Goal: Task Accomplishment & Management: Manage account settings

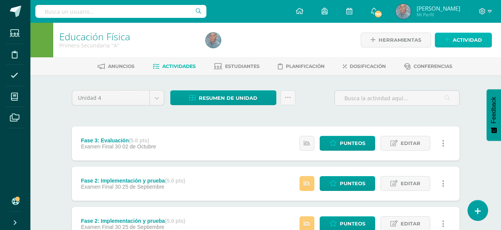
click at [464, 41] on span "Actividad" at bounding box center [466, 40] width 29 height 14
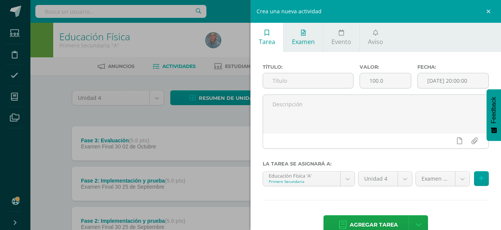
click at [305, 41] on span "Examen" at bounding box center [303, 42] width 23 height 8
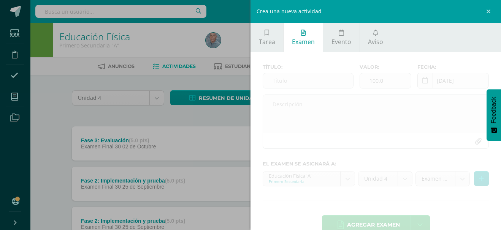
scroll to position [18, 0]
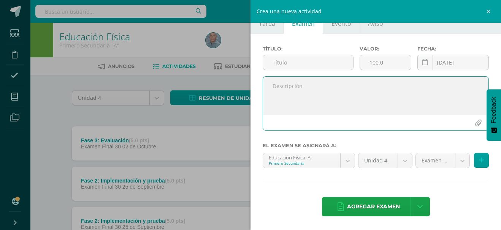
paste textarea "Presentación del circuito a un grupo de estudiantes. Demostración práctica de c…"
click at [283, 95] on textarea "Presentación del circuito a un grupo de estudiantes. Demostración práctica de c…" at bounding box center [375, 96] width 225 height 38
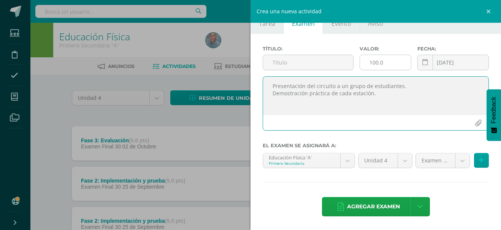
type textarea "Presentación del circuito a un grupo de estudiantes. Demostración práctica de c…"
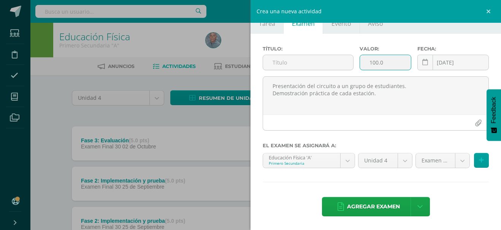
click at [370, 63] on input "100.0" at bounding box center [385, 62] width 51 height 15
type input "10.0"
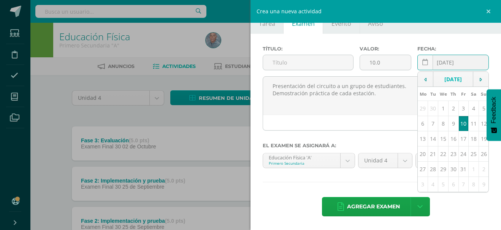
click at [435, 67] on div "2025-10-10 October, 2025 Mo Tu We Th Fr Sa Su 29 30 1 2 3 4 5 6 7 8 9 10 11 12 …" at bounding box center [452, 66] width 71 height 22
click at [448, 127] on td "9" at bounding box center [453, 123] width 10 height 15
type input "[DATE]"
click at [271, 62] on input "text" at bounding box center [308, 62] width 90 height 15
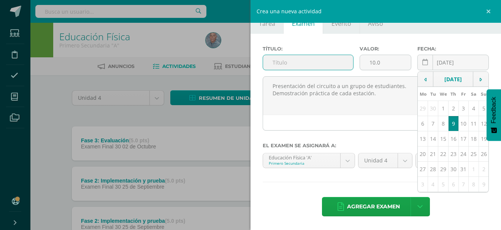
paste input "Fase 4: Presentación del producto"
type input "Fase 4: Presentación del producto"
click at [337, 183] on hr at bounding box center [375, 182] width 226 height 1
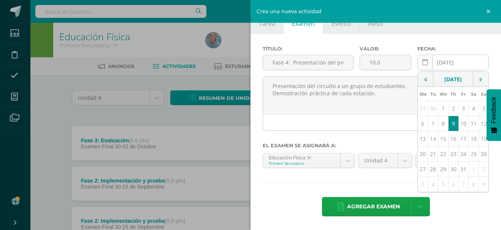
click at [417, 65] on link at bounding box center [425, 63] width 16 height 16
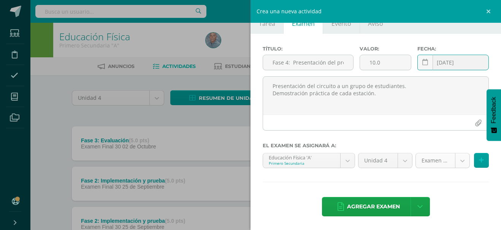
click at [479, 161] on icon at bounding box center [481, 160] width 5 height 6
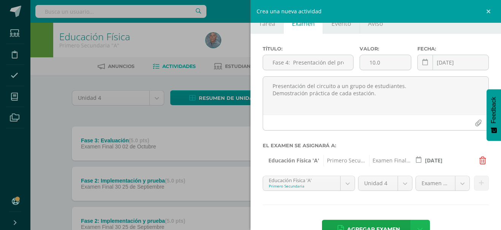
click at [419, 225] on link at bounding box center [419, 229] width 19 height 19
click at [404, 201] on link "Agregar examen y ocultar" at bounding box center [417, 199] width 84 height 18
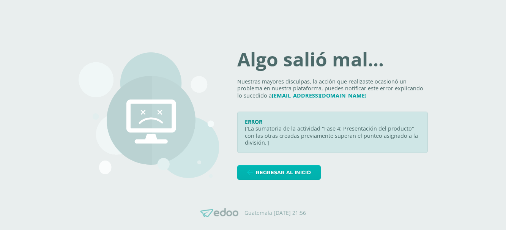
click at [289, 170] on span "Regresar al inicio" at bounding box center [283, 173] width 55 height 14
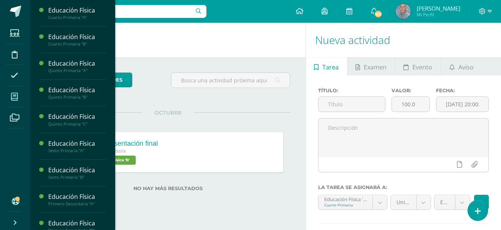
click at [16, 95] on icon at bounding box center [14, 97] width 7 height 8
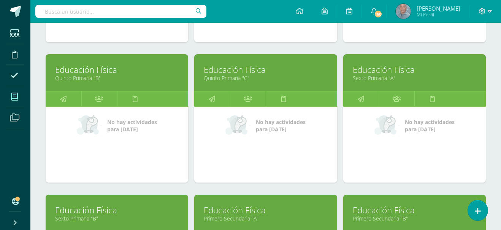
scroll to position [263, 0]
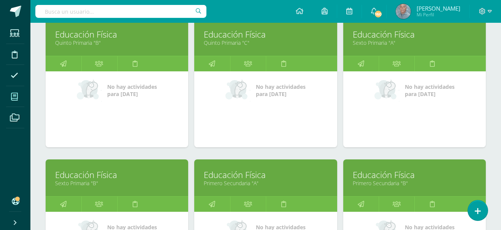
click at [240, 182] on link "Primero Secundaria "A"" at bounding box center [265, 183] width 123 height 7
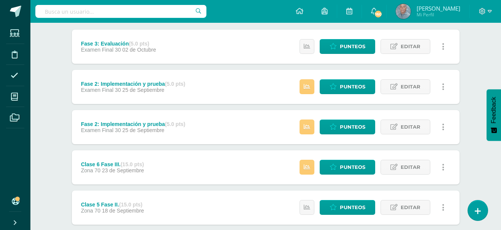
scroll to position [92, 0]
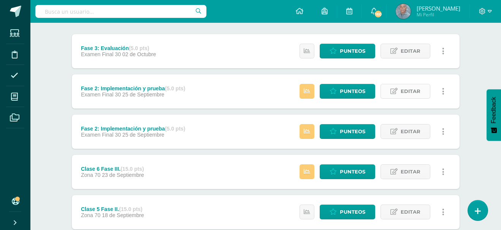
click at [409, 91] on span "Editar" at bounding box center [410, 91] width 20 height 14
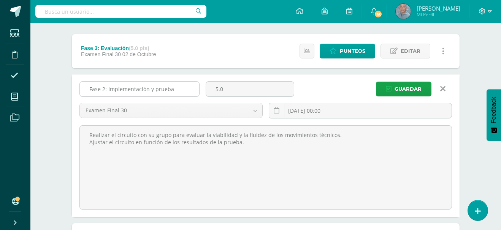
click at [106, 89] on input "Fase 2: Implementación y prueba" at bounding box center [139, 89] width 119 height 15
click at [107, 90] on input "Fase 2: Implementación y prueba" at bounding box center [139, 89] width 119 height 15
type input "Fase 3: Implementación y prueba"
click at [408, 90] on span "Guardar" at bounding box center [407, 89] width 27 height 14
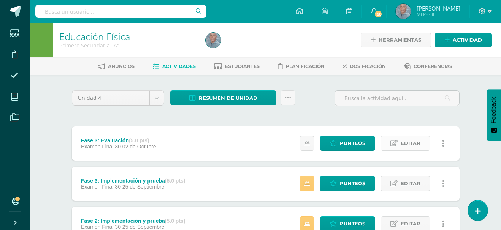
click at [399, 141] on link "Editar" at bounding box center [405, 143] width 50 height 15
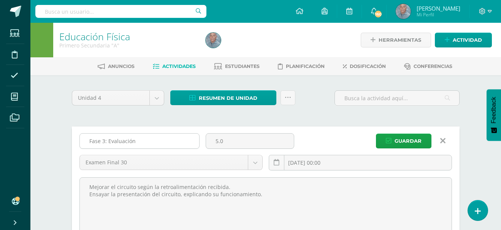
click at [104, 142] on input "Fase 3: Evaluación" at bounding box center [139, 141] width 119 height 15
type input "Fase 4: Evaluación"
click at [216, 141] on input "5.0" at bounding box center [250, 141] width 88 height 15
type input "10.0"
click at [410, 140] on span "Guardar" at bounding box center [407, 141] width 27 height 14
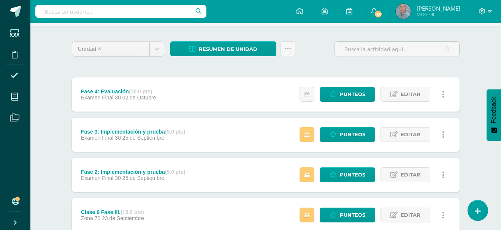
scroll to position [34, 0]
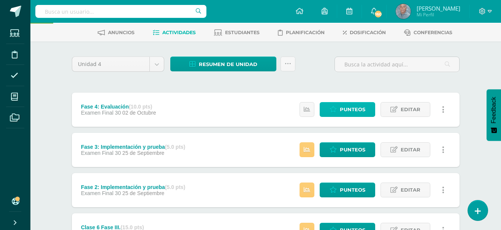
click at [355, 111] on span "Punteos" at bounding box center [352, 110] width 25 height 14
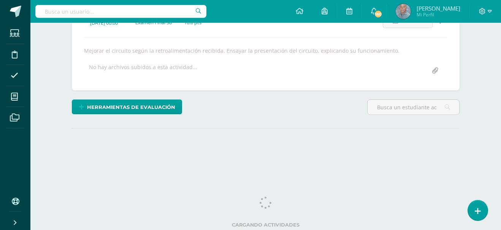
scroll to position [121, 0]
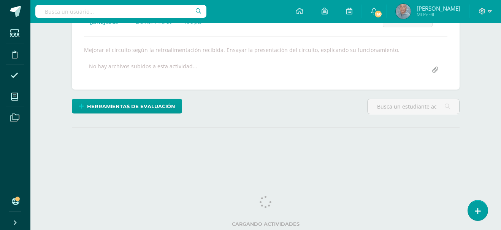
drag, startPoint x: 504, startPoint y: 142, endPoint x: 503, endPoint y: 227, distance: 85.1
click at [499, 187] on html "Estudiantes Disciplina Asistencia Mis cursos Archivos Soporte Ayuda Reportar un…" at bounding box center [250, 33] width 501 height 308
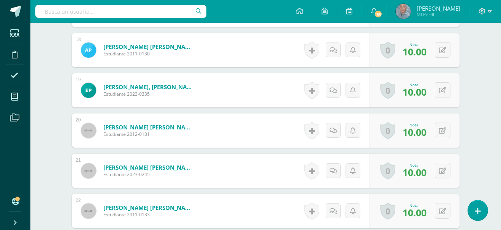
scroll to position [898, 0]
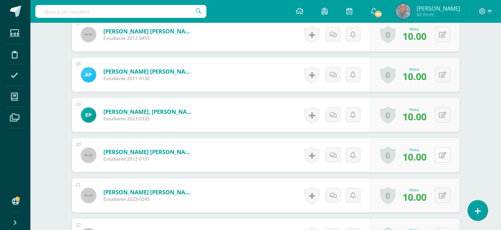
click at [443, 157] on button at bounding box center [443, 155] width 16 height 16
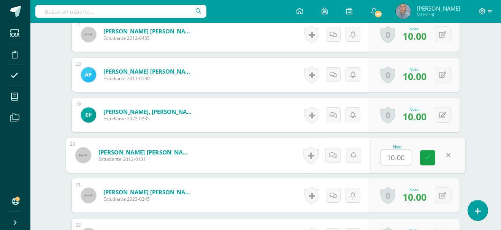
type input "8"
click at [424, 161] on link at bounding box center [427, 157] width 15 height 15
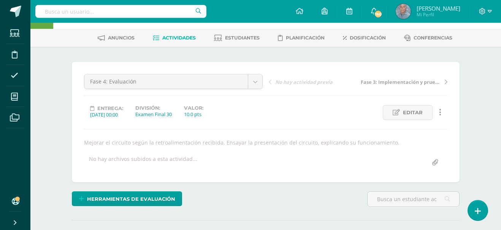
scroll to position [0, 0]
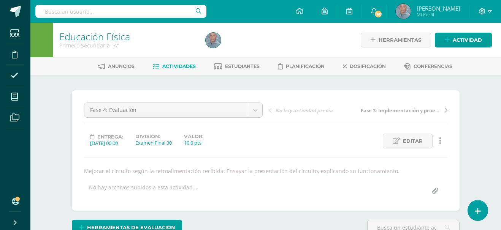
click at [171, 66] on span "Actividades" at bounding box center [178, 66] width 33 height 6
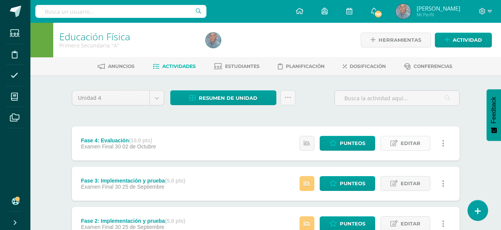
click at [414, 145] on span "Editar" at bounding box center [410, 143] width 20 height 14
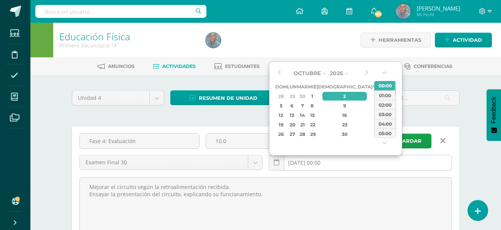
click at [306, 160] on input "2025-10-02 00:00" at bounding box center [360, 162] width 182 height 15
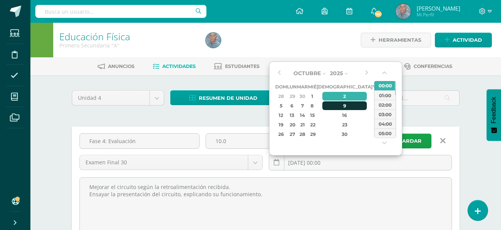
click at [333, 103] on div "9" at bounding box center [344, 105] width 45 height 9
type input "[DATE] 00:00"
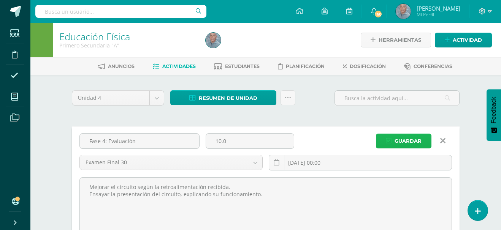
click at [418, 142] on span "Guardar" at bounding box center [407, 141] width 27 height 14
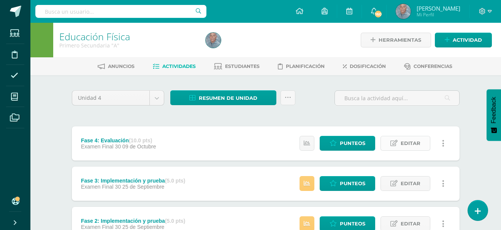
click at [413, 142] on span "Editar" at bounding box center [410, 143] width 20 height 14
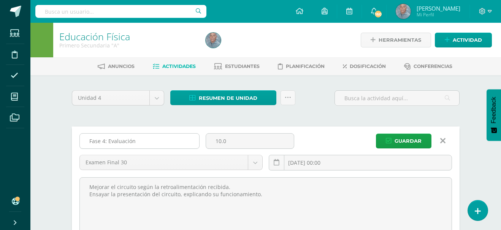
click at [139, 139] on input "Fase 4: Evaluación" at bounding box center [139, 141] width 119 height 15
click at [146, 141] on input "Fase 4: Presentación" at bounding box center [139, 141] width 119 height 15
paste input "Fase 4: Presentación del producto"
click at [98, 142] on input "Fase 4: Presentación Fase 4: Presentación del producto" at bounding box center [139, 141] width 119 height 15
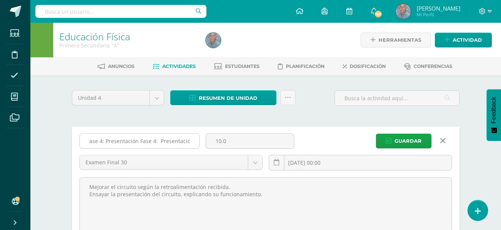
scroll to position [0, 0]
type input "Fase 4: Presentación del producto"
click at [410, 138] on span "Guardar" at bounding box center [407, 141] width 27 height 14
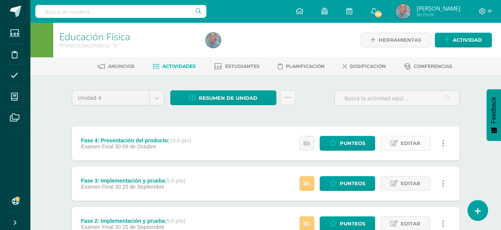
click at [404, 145] on span "Editar" at bounding box center [410, 143] width 20 height 14
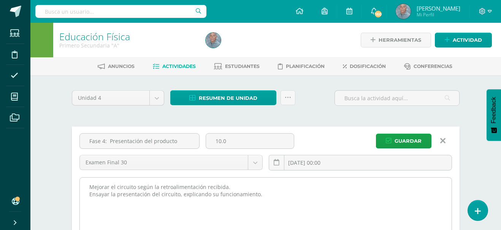
drag, startPoint x: 87, startPoint y: 188, endPoint x: 298, endPoint y: 199, distance: 211.1
click at [298, 199] on textarea "Mejorar el circuito según la retroalimentación recibida. Ensayar la presentació…" at bounding box center [266, 220] width 372 height 84
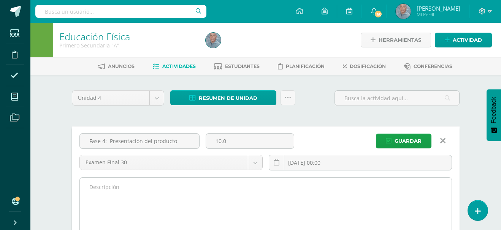
paste textarea "Presentación del circuito a un grupo de estudiantes. Demostración práctica de c…"
click at [98, 192] on textarea "Mejorar el circuito según la retroalimentación recibida. Ensayar la presentació…" at bounding box center [266, 220] width 372 height 84
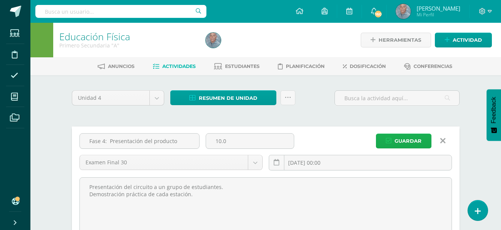
type textarea "Presentación del circuito a un grupo de estudiantes. Demostración práctica de c…"
click at [416, 139] on span "Guardar" at bounding box center [407, 141] width 27 height 14
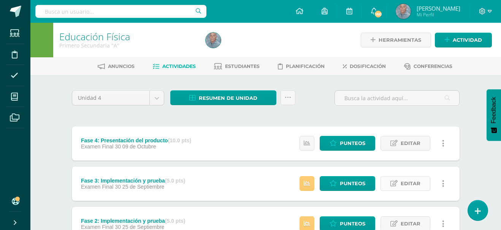
click at [408, 181] on span "Editar" at bounding box center [410, 184] width 20 height 14
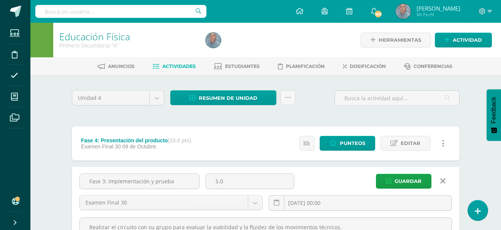
click at [325, 104] on div "Unidad 4 Unidad 1 Unidad 2 Unidad 3 Unidad 4 Resumen de unidad Descargar como H…" at bounding box center [266, 101] width 394 height 22
click at [285, 94] on link at bounding box center [287, 97] width 15 height 15
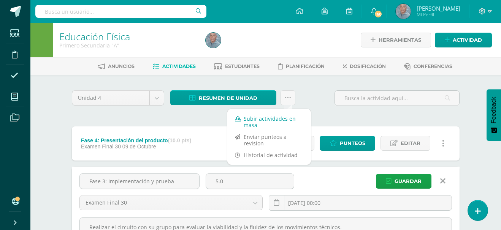
click at [263, 117] on link "Subir actividades en masa" at bounding box center [269, 122] width 84 height 18
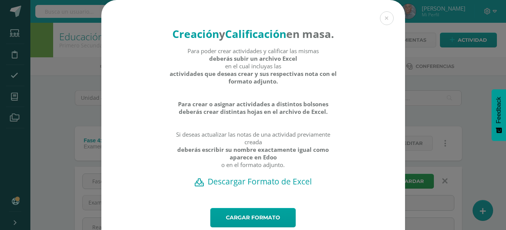
click at [262, 187] on h2 "Descargar Formato de Excel" at bounding box center [253, 181] width 277 height 11
click at [388, 15] on button at bounding box center [387, 18] width 14 height 14
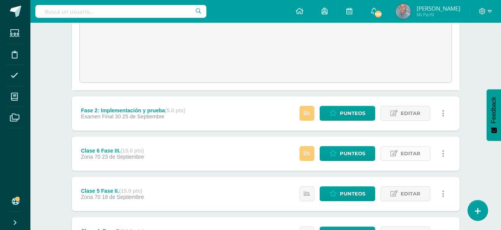
scroll to position [228, 0]
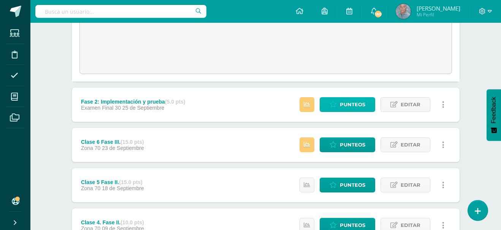
click at [352, 104] on span "Punteos" at bounding box center [352, 105] width 25 height 14
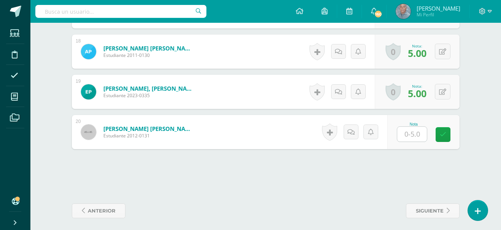
scroll to position [932, 0]
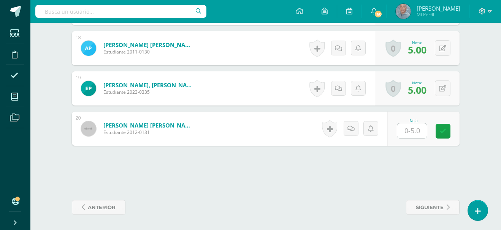
click at [411, 131] on input "text" at bounding box center [412, 130] width 30 height 15
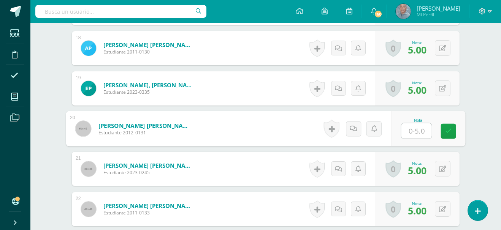
type input "4"
click at [448, 132] on icon at bounding box center [448, 131] width 7 height 6
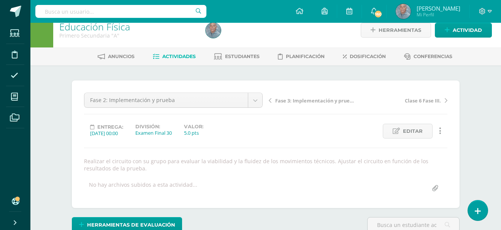
scroll to position [0, 0]
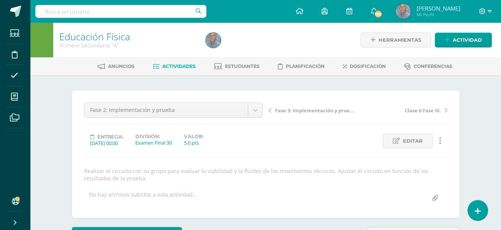
click at [183, 67] on span "Actividades" at bounding box center [178, 66] width 33 height 6
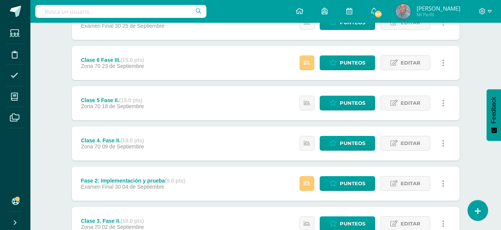
scroll to position [268, 0]
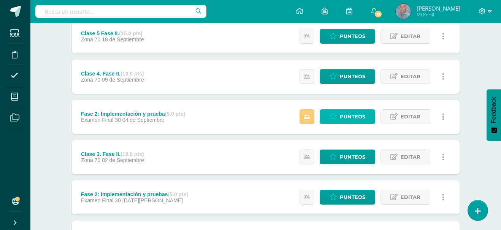
click at [353, 119] on span "Punteos" at bounding box center [352, 117] width 25 height 14
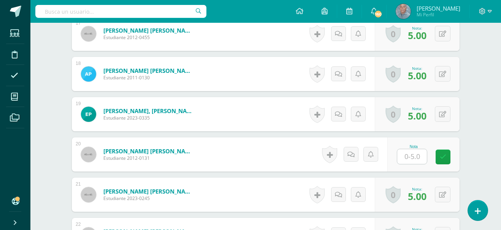
scroll to position [909, 0]
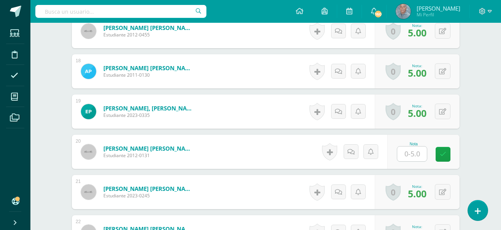
click at [410, 153] on input "text" at bounding box center [412, 154] width 30 height 15
type input "4"
click at [449, 156] on icon at bounding box center [448, 154] width 7 height 6
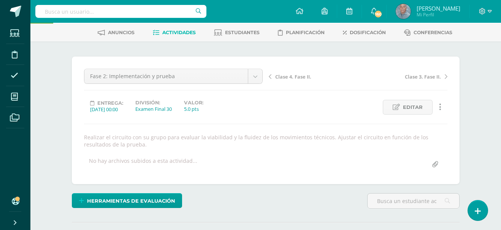
scroll to position [28, 0]
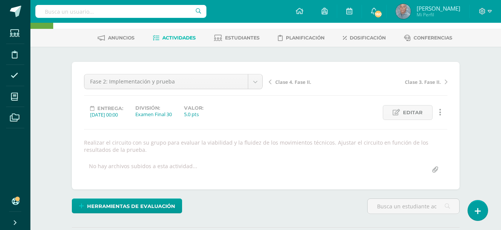
click at [179, 40] on span "Actividades" at bounding box center [178, 38] width 33 height 6
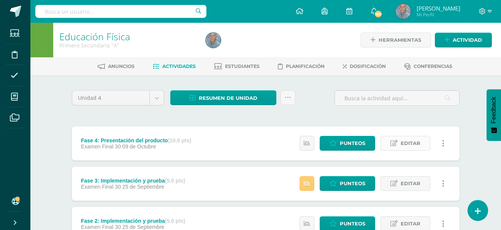
click at [413, 145] on span "Editar" at bounding box center [410, 143] width 20 height 14
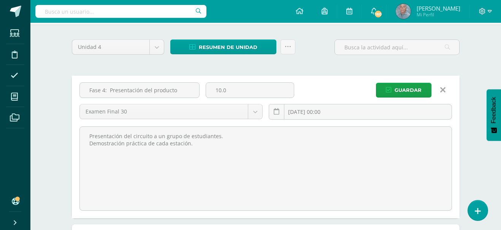
scroll to position [50, 0]
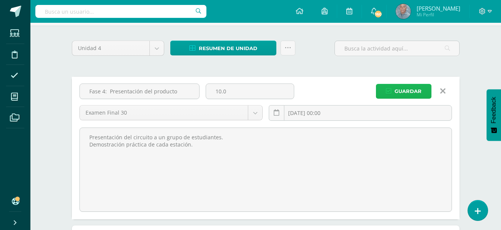
click at [406, 94] on span "Guardar" at bounding box center [407, 91] width 27 height 14
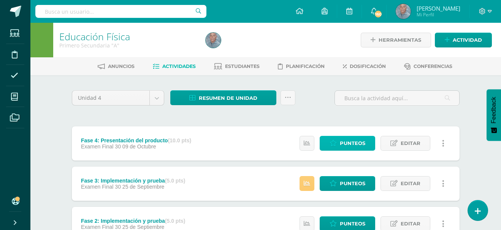
click at [355, 140] on span "Punteos" at bounding box center [352, 143] width 25 height 14
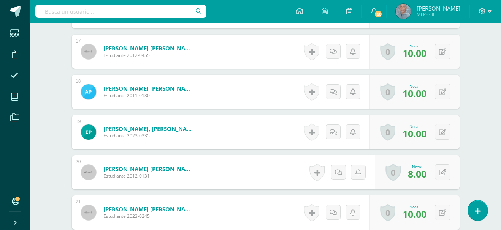
scroll to position [881, 0]
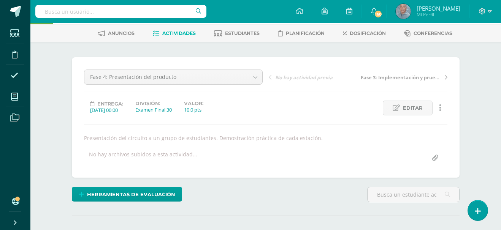
scroll to position [0, 0]
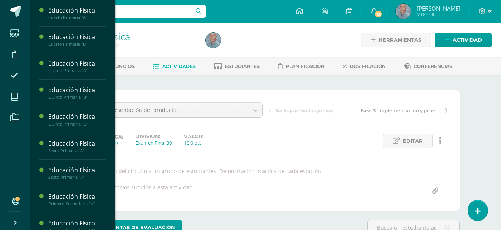
click at [111, 155] on div "Educación Física Cuarto Primaria "A" Actividades Estudiantes Planificación Dosi…" at bounding box center [72, 115] width 85 height 230
click at [92, 222] on div "Educación Física" at bounding box center [77, 223] width 58 height 9
